Goal: Check status: Check status

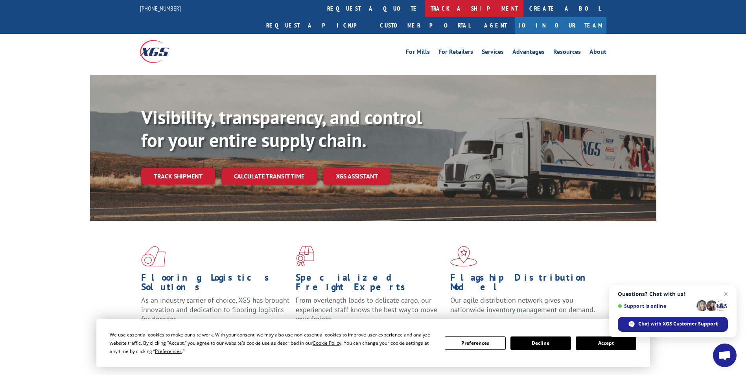
click at [425, 1] on link "track a shipment" at bounding box center [474, 8] width 99 height 17
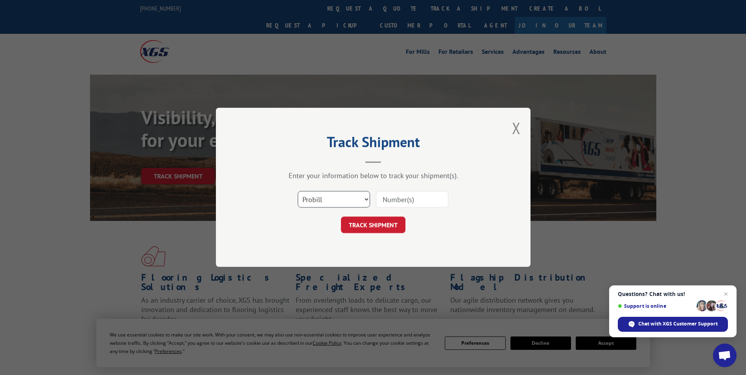
click at [326, 204] on select "Select category... Probill BOL PO" at bounding box center [334, 199] width 72 height 17
select select "po"
click at [298, 191] on select "Select category... Probill BOL PO" at bounding box center [334, 199] width 72 height 17
click at [385, 198] on input at bounding box center [412, 199] width 72 height 17
paste input "17513527"
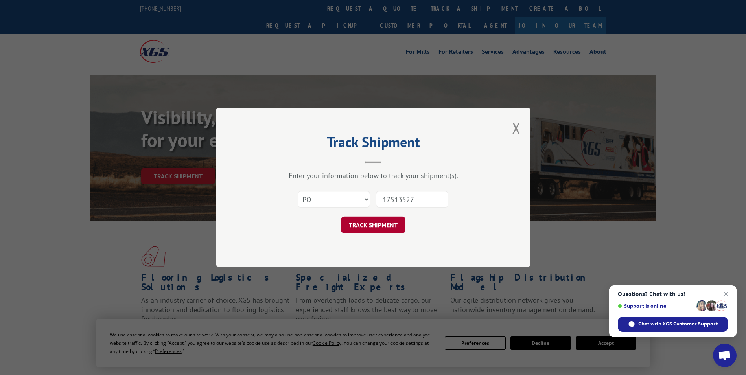
type input "17513527"
click at [377, 223] on button "TRACK SHIPMENT" at bounding box center [373, 225] width 64 height 17
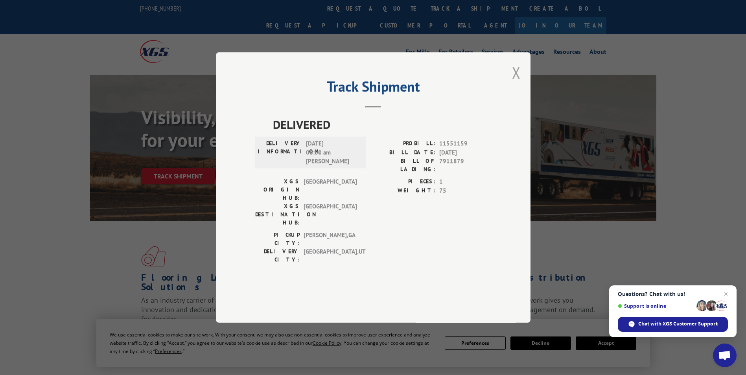
click at [519, 83] on button "Close modal" at bounding box center [516, 72] width 9 height 21
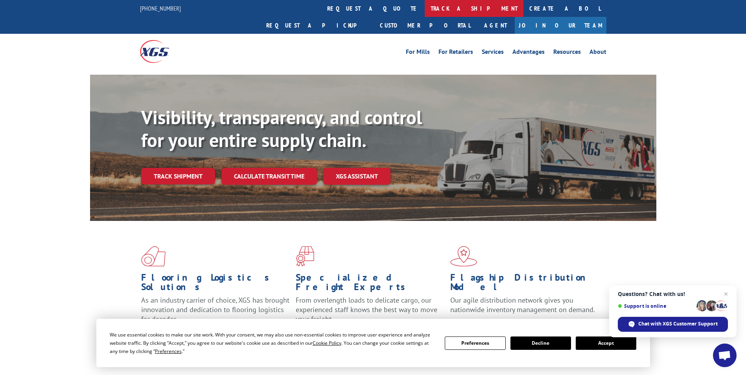
click at [425, 9] on link "track a shipment" at bounding box center [474, 8] width 99 height 17
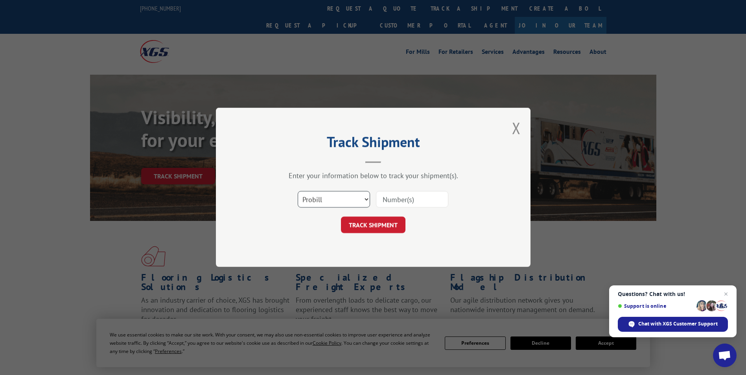
click at [316, 205] on select "Select category... Probill BOL PO" at bounding box center [334, 199] width 72 height 17
select select "po"
click at [298, 191] on select "Select category... Probill BOL PO" at bounding box center [334, 199] width 72 height 17
click at [399, 194] on input at bounding box center [412, 199] width 72 height 17
paste input "17513527"
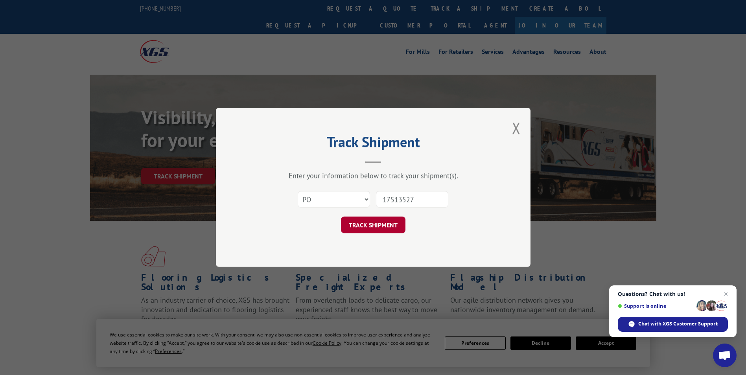
type input "17513527"
click at [363, 225] on button "TRACK SHIPMENT" at bounding box center [373, 225] width 64 height 17
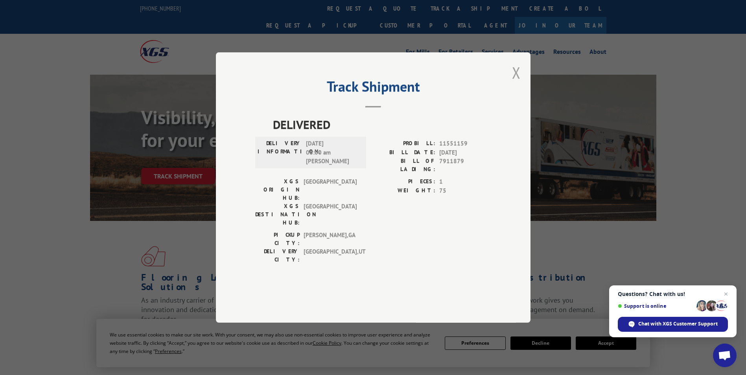
click at [518, 83] on button "Close modal" at bounding box center [516, 72] width 9 height 21
